Goal: Navigation & Orientation: Find specific page/section

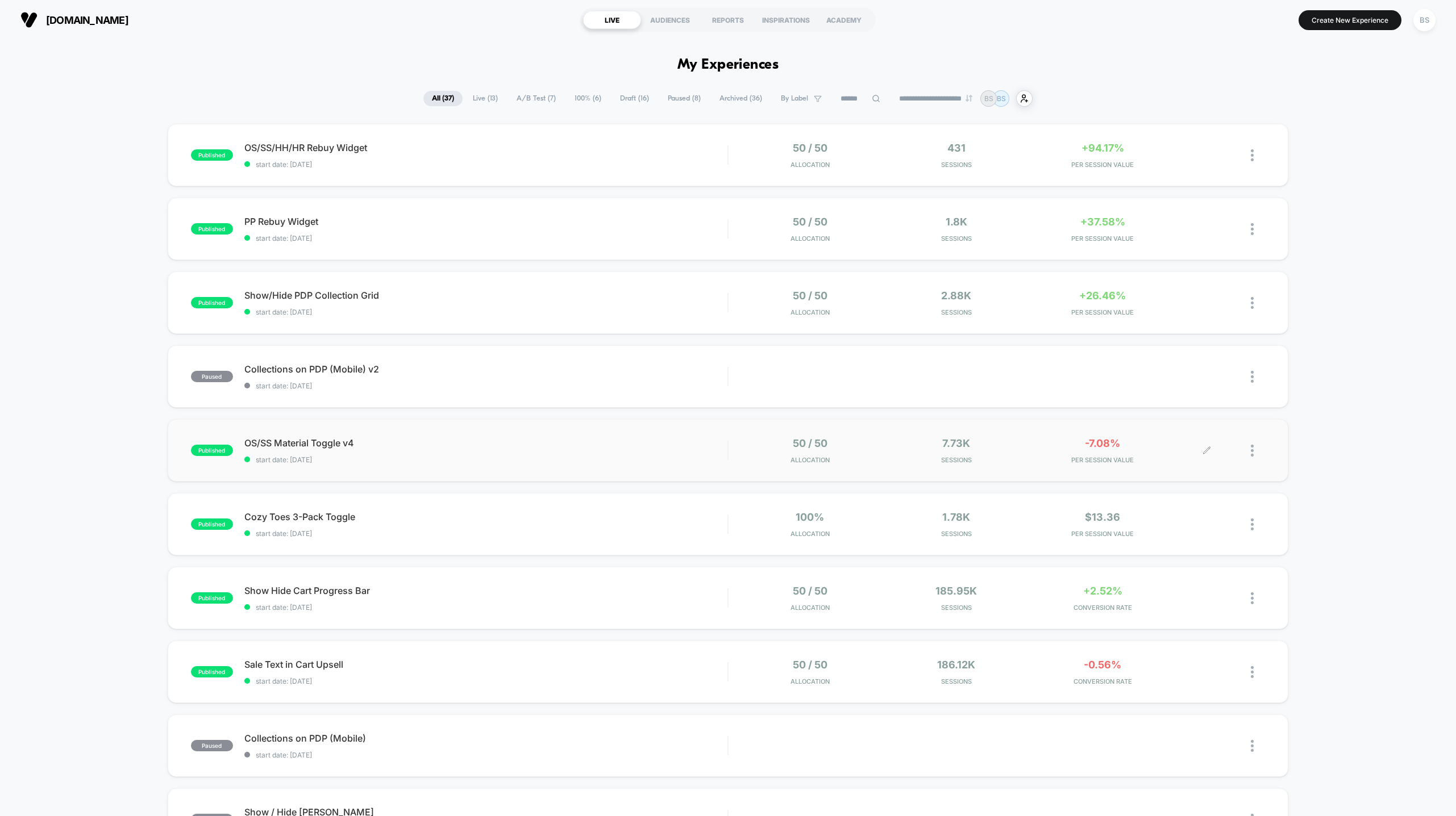
click at [893, 454] on div "7.73k Sessions" at bounding box center [956, 451] width 141 height 27
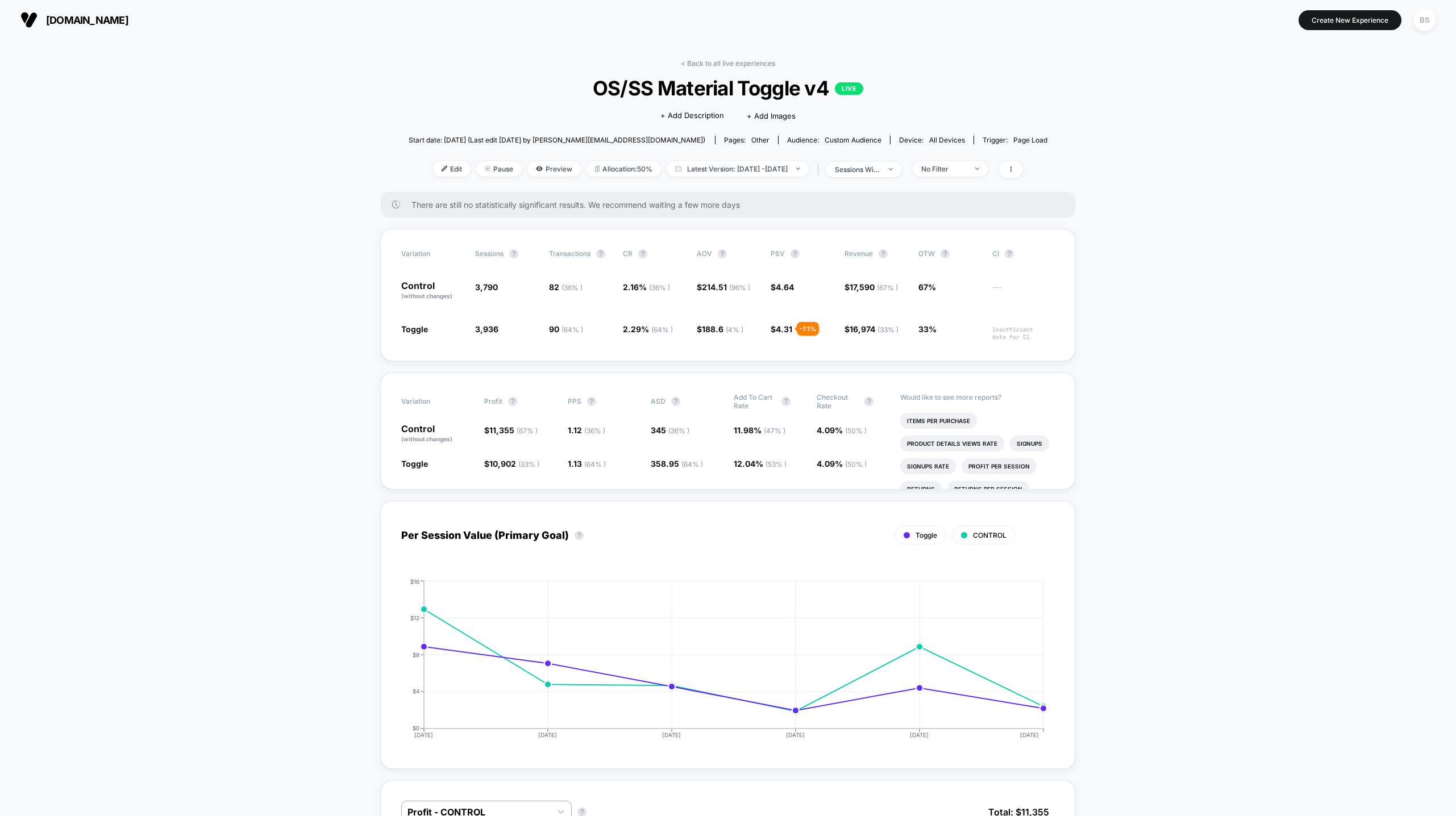
click at [699, 59] on link "< Back to all live experiences" at bounding box center [727, 63] width 94 height 9
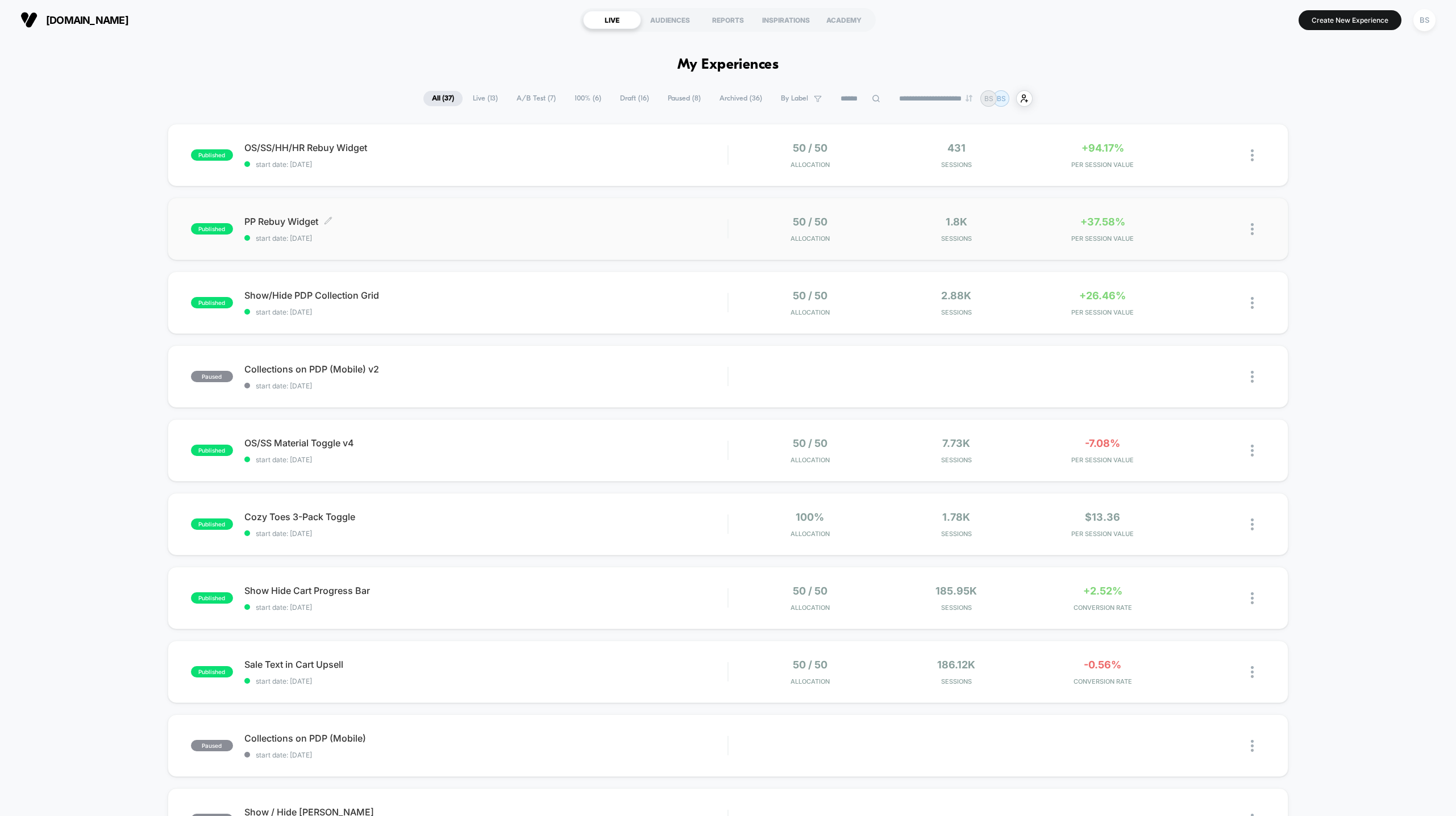
click at [704, 231] on div "PP Rebuy Widget Click to edit experience details Click to edit experience detai…" at bounding box center [486, 229] width 483 height 27
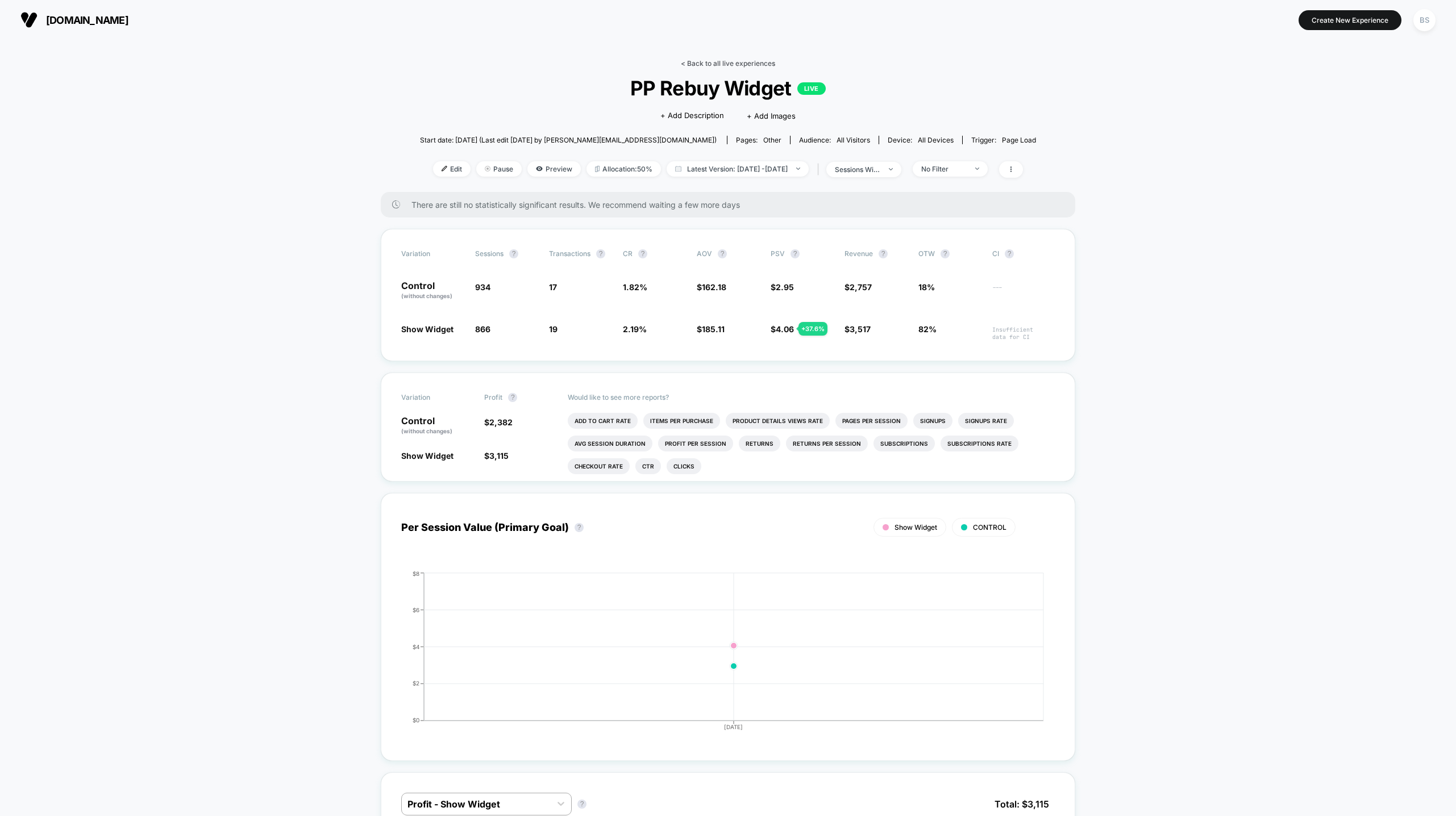
click at [707, 67] on link "< Back to all live experiences" at bounding box center [727, 63] width 94 height 9
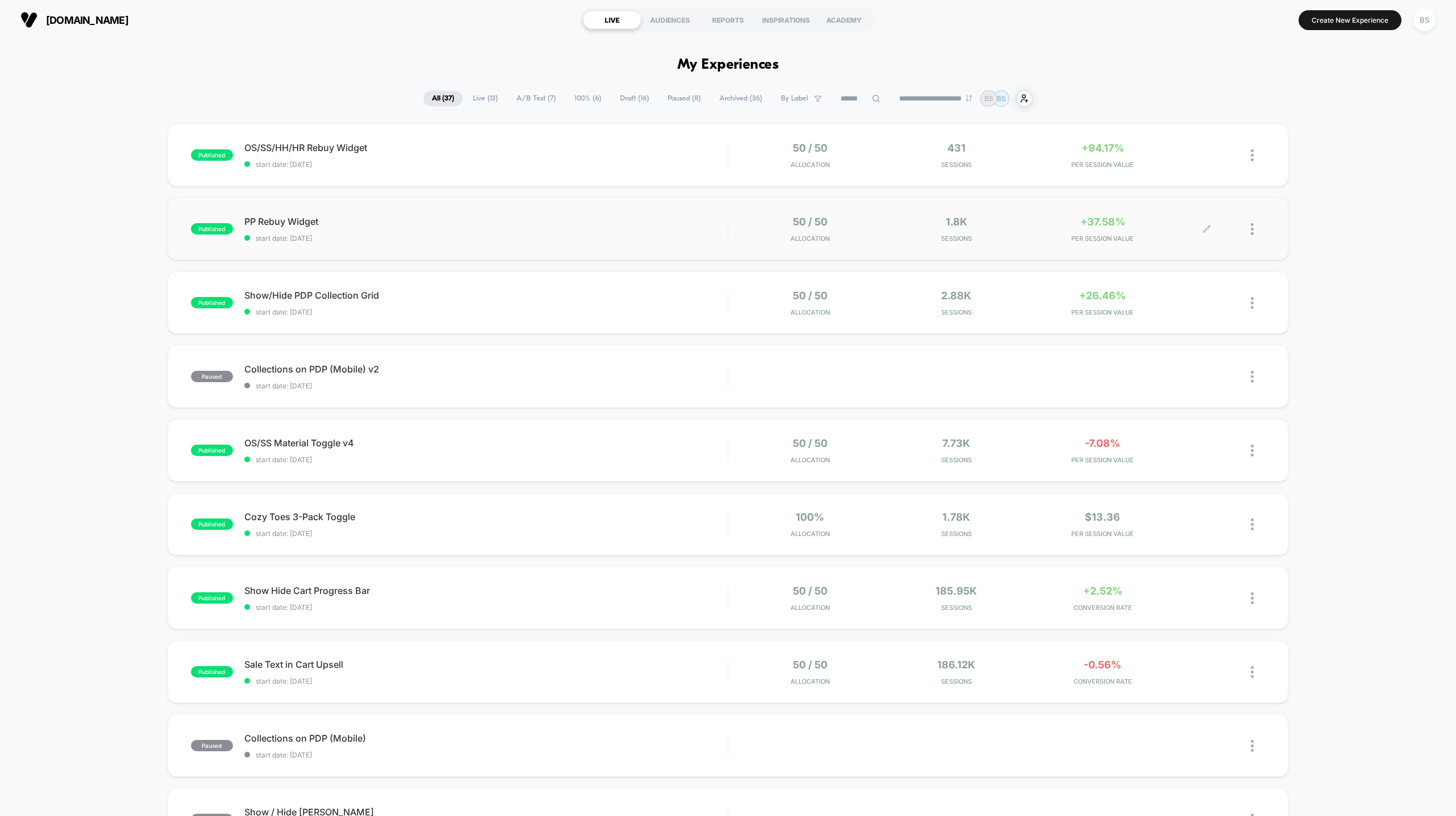
click at [895, 229] on div "1.8k Sessions" at bounding box center [956, 229] width 141 height 27
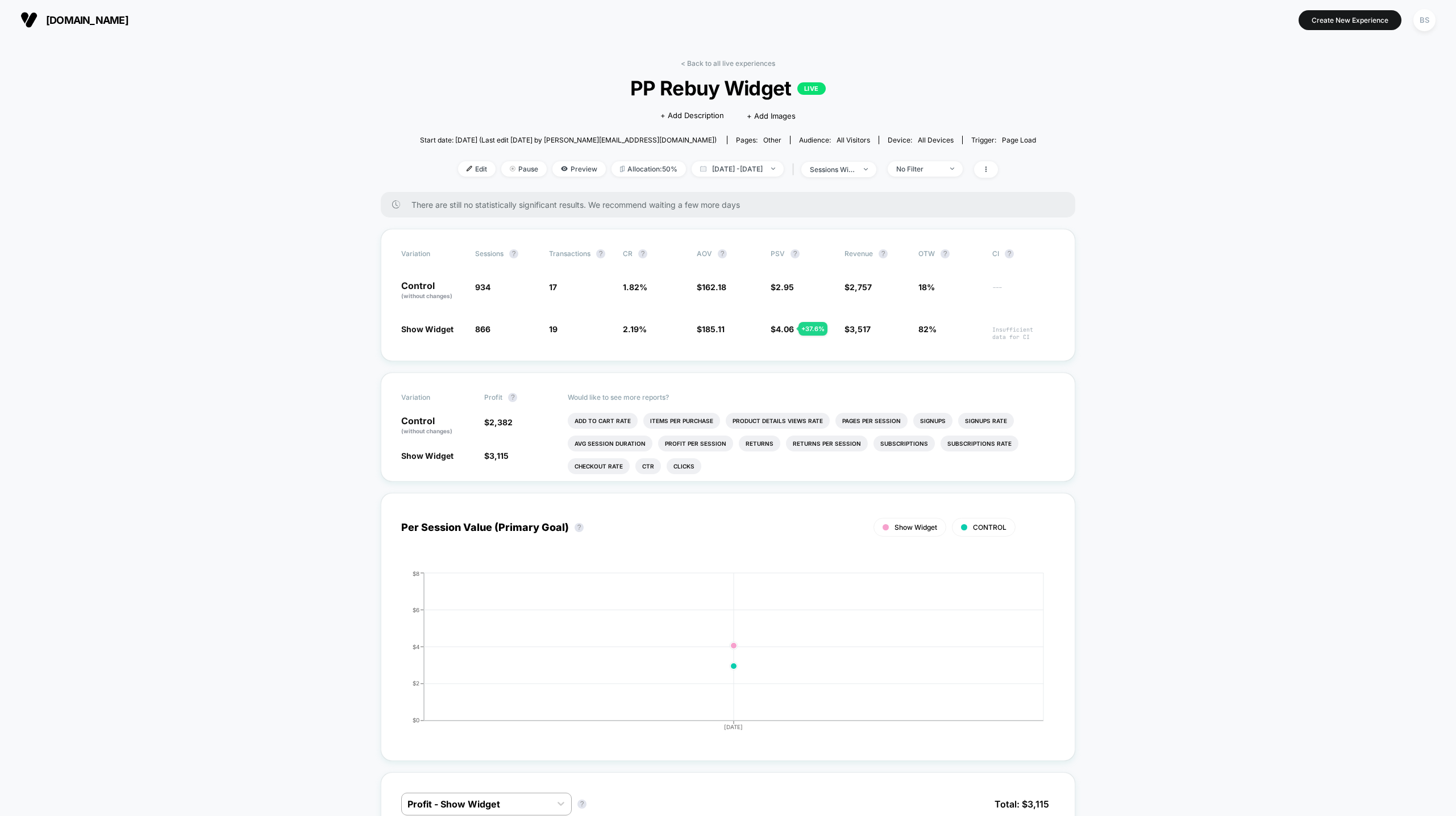
click at [723, 68] on div "< Back to all live experiences PP Rebuy Widget LIVE Click to edit experience de…" at bounding box center [728, 125] width 616 height 133
click at [734, 63] on link "< Back to all live experiences" at bounding box center [727, 63] width 94 height 9
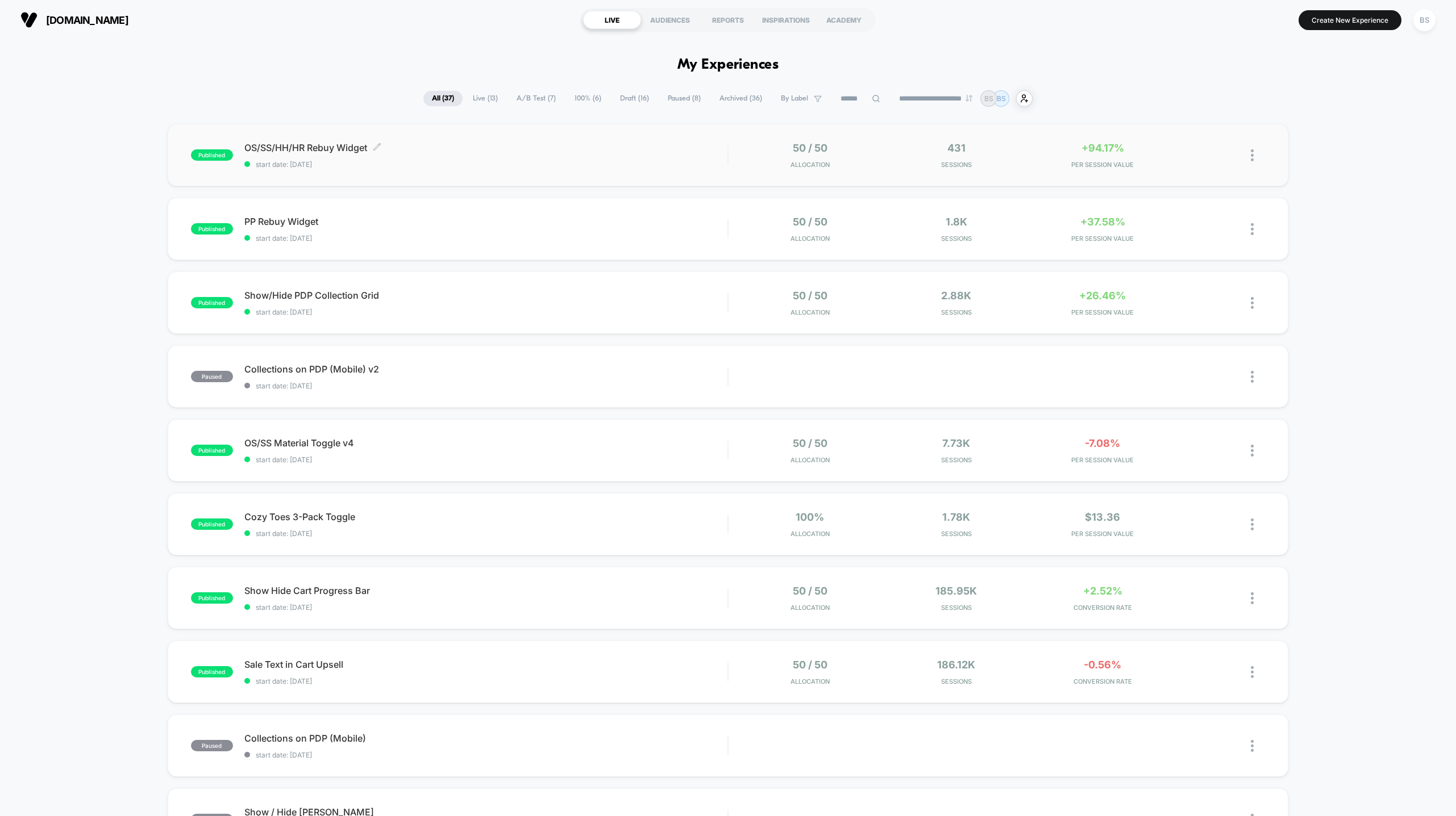
click at [700, 153] on div "OS/SS/HH/HR Rebuy Widget Click to edit experience details Click to edit experie…" at bounding box center [486, 155] width 483 height 27
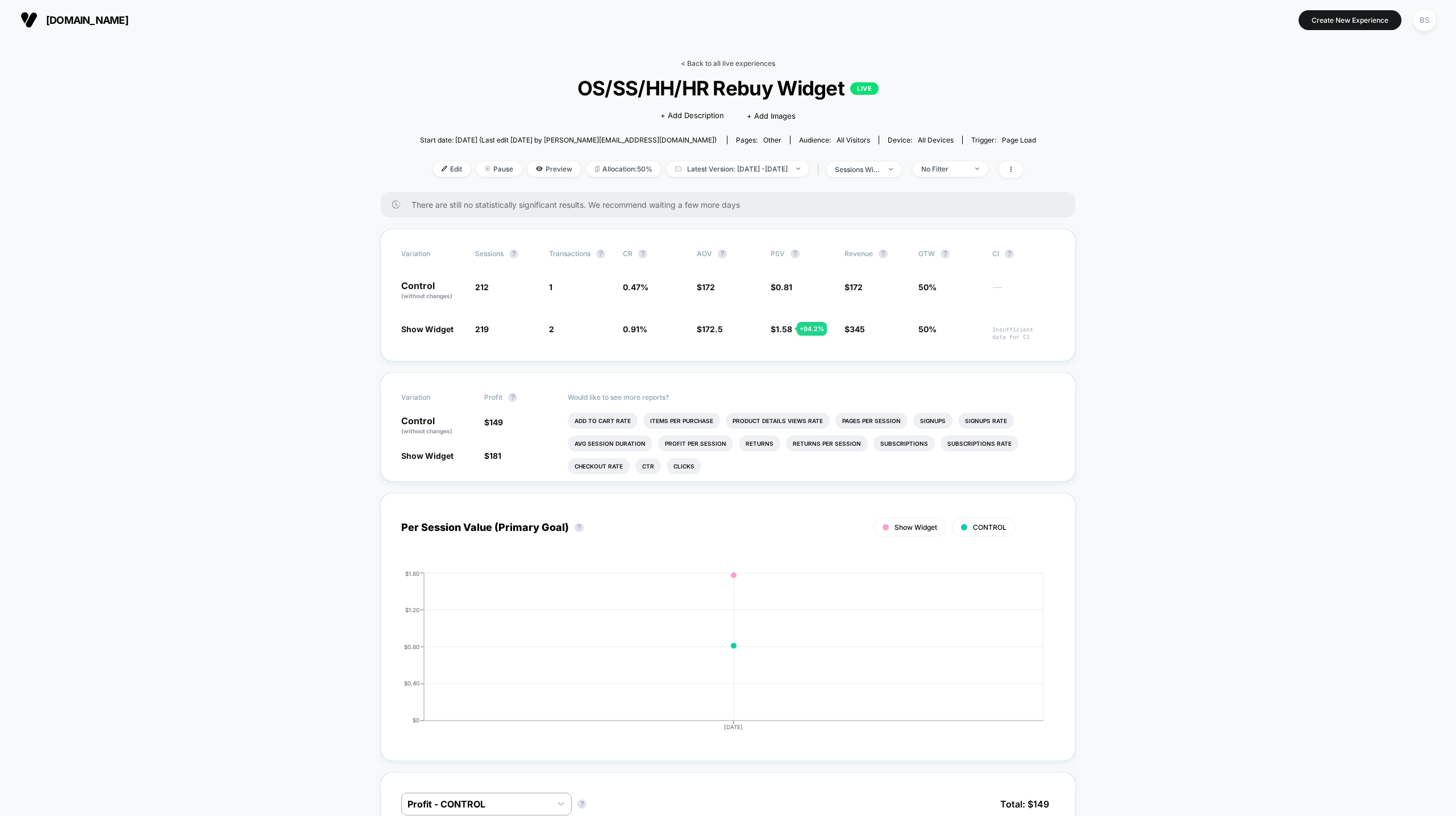
click at [695, 59] on link "< Back to all live experiences" at bounding box center [727, 63] width 94 height 9
